Goal: Navigation & Orientation: Understand site structure

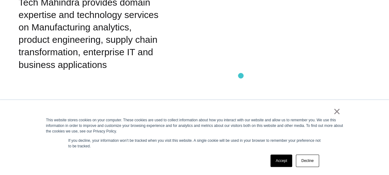
scroll to position [371, 0]
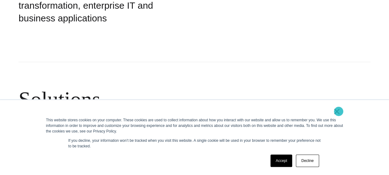
click at [338, 111] on link "×" at bounding box center [336, 111] width 7 height 6
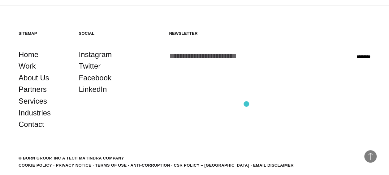
scroll to position [749, 0]
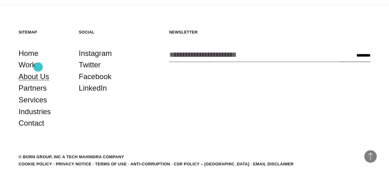
click at [38, 71] on link "About Us" at bounding box center [34, 77] width 31 height 12
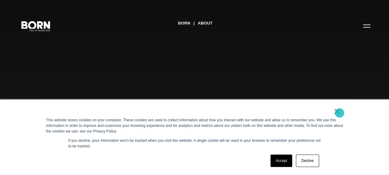
click at [340, 112] on link "×" at bounding box center [336, 111] width 7 height 6
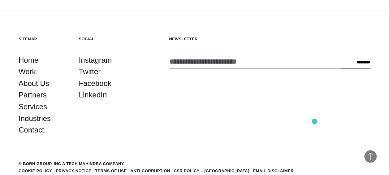
scroll to position [1792, 0]
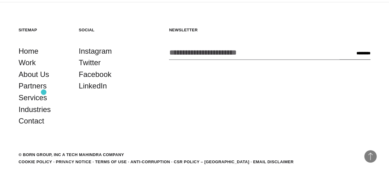
click at [44, 92] on li "Services" at bounding box center [44, 98] width 51 height 12
click at [34, 103] on link "Industries" at bounding box center [35, 109] width 32 height 12
click at [32, 103] on link "Industries" at bounding box center [35, 109] width 32 height 12
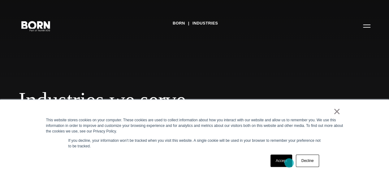
click at [289, 162] on link "Accept" at bounding box center [281, 160] width 22 height 12
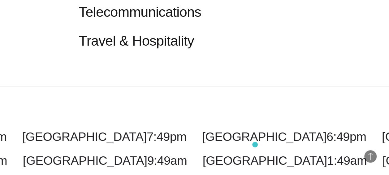
scroll to position [743, 0]
